Goal: Information Seeking & Learning: Learn about a topic

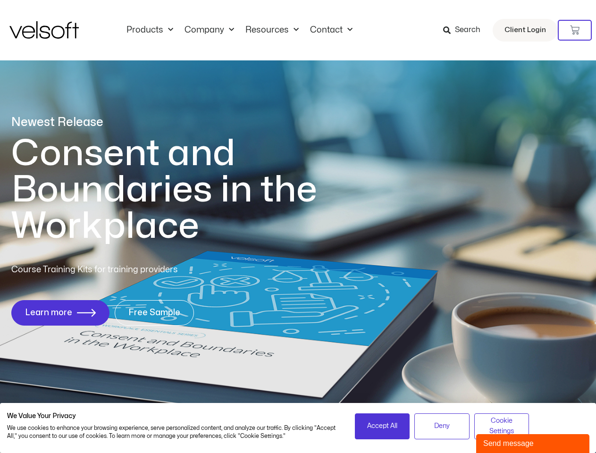
click at [298, 227] on h1 "Consent and Boundaries in the Workplace" at bounding box center [183, 190] width 345 height 109
click at [575, 30] on icon at bounding box center [574, 29] width 9 height 9
click at [382, 426] on span "Accept All" at bounding box center [382, 426] width 30 height 10
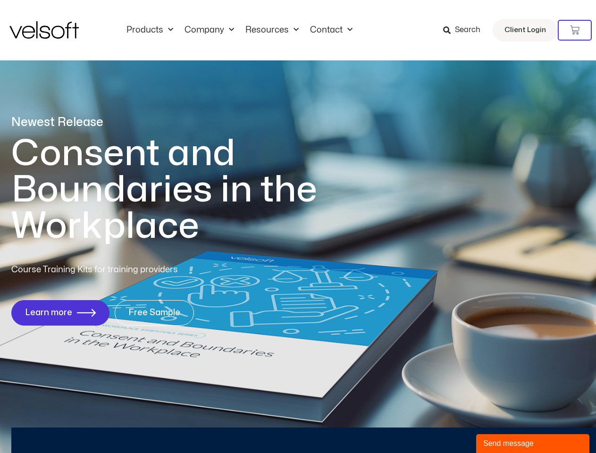
click at [442, 426] on div "Newest Release Consent and Boundaries in the Workplace Course Training Kits for…" at bounding box center [298, 225] width 596 height 458
click at [502, 426] on div "Newest Release Consent and Boundaries in the Workplace Course Training Kits for…" at bounding box center [298, 225] width 596 height 458
click at [533, 444] on div "Send message" at bounding box center [532, 443] width 99 height 11
